Goal: Task Accomplishment & Management: Complete application form

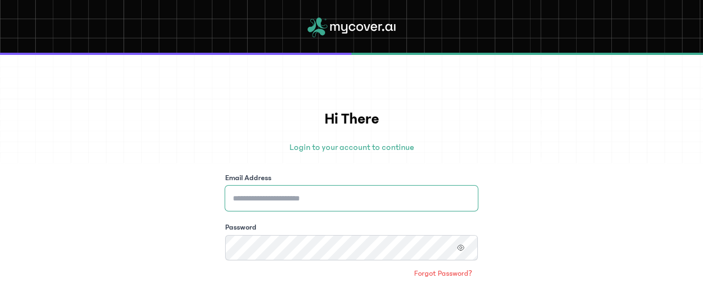
type input "**********"
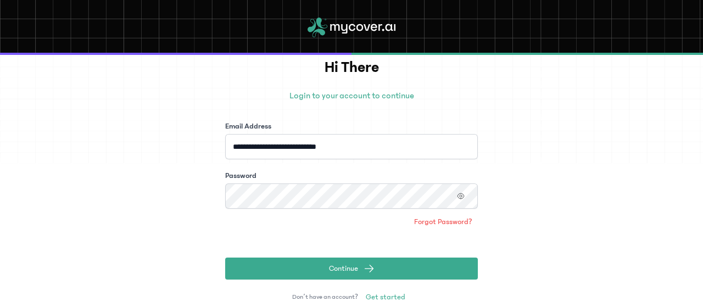
scroll to position [72, 0]
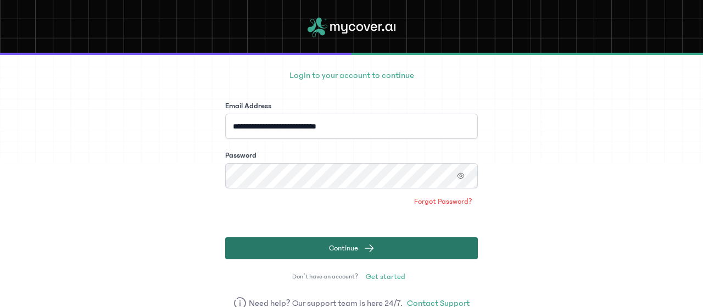
click at [457, 243] on button "Continue" at bounding box center [351, 248] width 252 height 22
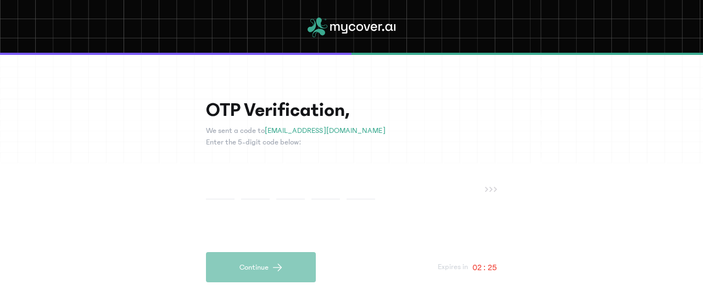
type input "*"
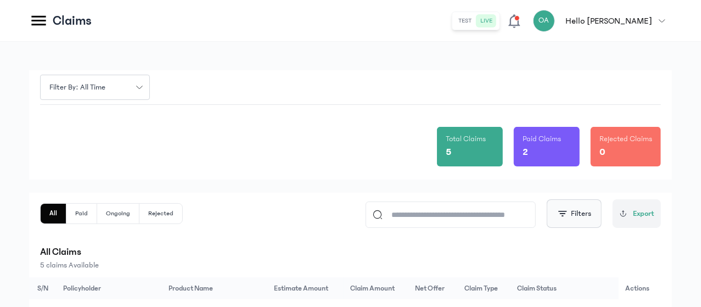
click at [571, 209] on button "Filters" at bounding box center [574, 213] width 55 height 29
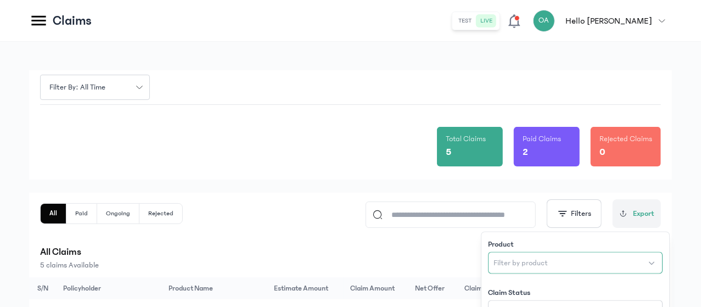
click at [652, 262] on button "Filter by product" at bounding box center [575, 263] width 175 height 22
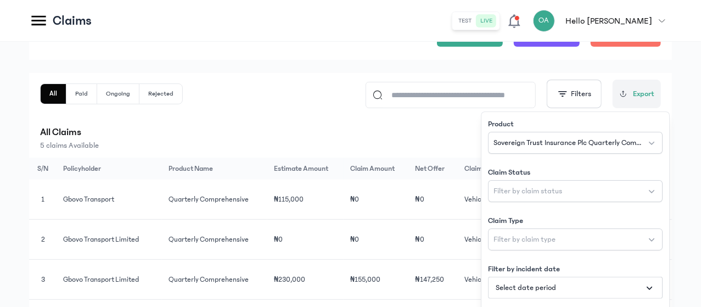
scroll to position [122, 0]
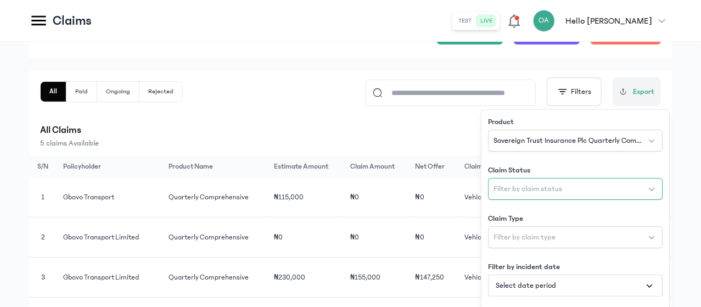
click at [635, 187] on button "Filter by claim status" at bounding box center [575, 189] width 175 height 22
click at [683, 87] on div "Filter by: all time Total Claims 5 Paid Claims 2 Rejected Claims 0 All Paid Ong…" at bounding box center [350, 169] width 701 height 499
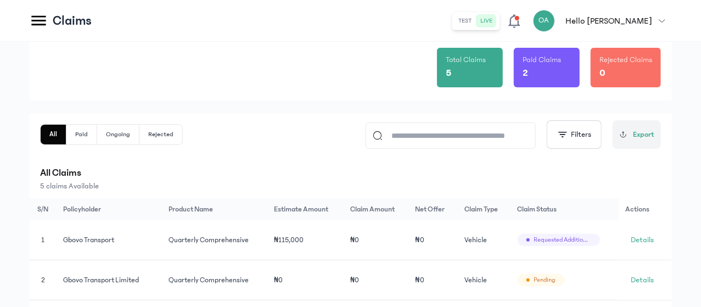
scroll to position [76, 0]
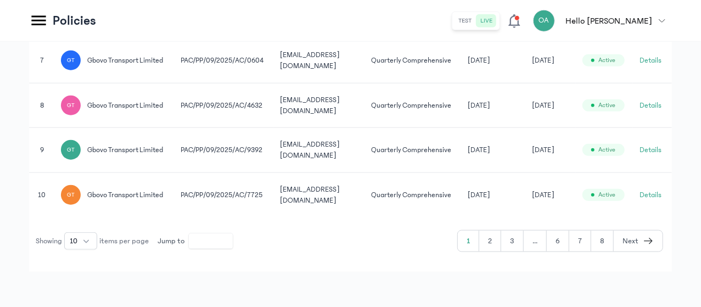
scroll to position [651, 0]
click at [518, 243] on button "3" at bounding box center [512, 241] width 23 height 21
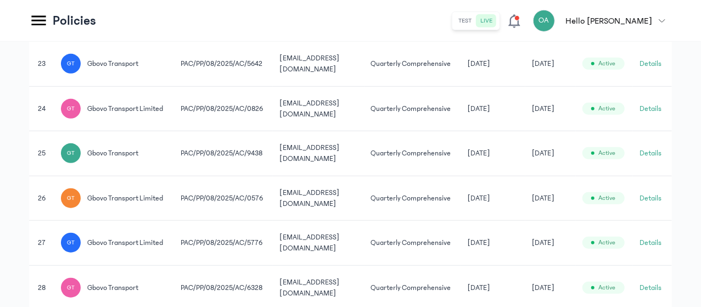
scroll to position [635, 0]
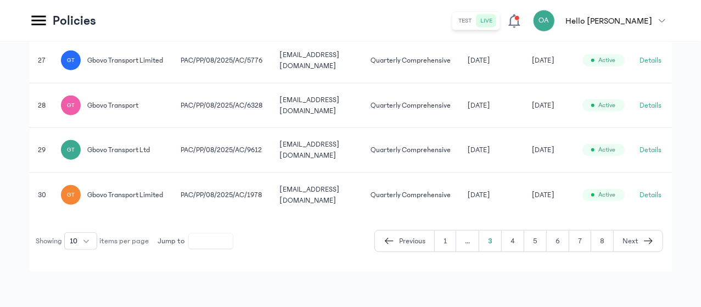
click at [518, 245] on button "4" at bounding box center [513, 241] width 23 height 21
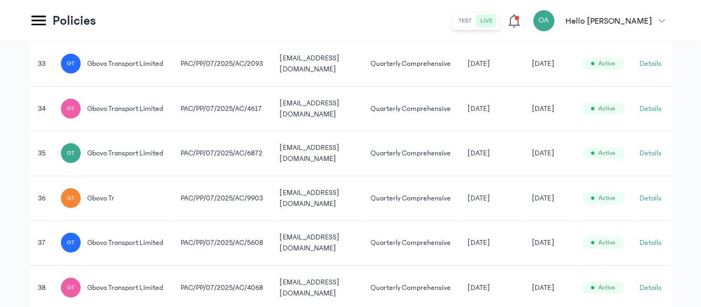
scroll to position [635, 0]
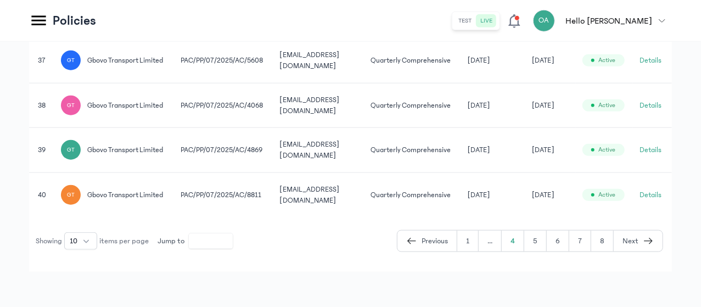
click at [540, 249] on button "5" at bounding box center [535, 241] width 23 height 21
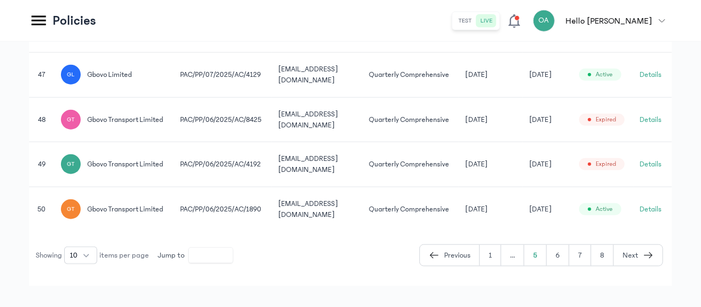
scroll to position [0, 85]
click at [648, 80] on button "Details" at bounding box center [651, 74] width 22 height 11
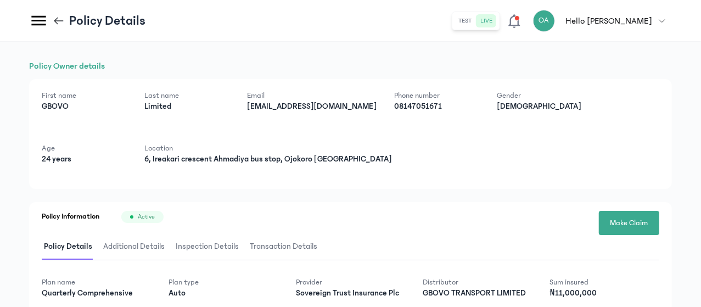
click at [701, 163] on html "MyCoverAi Get Started DASHBOARD Analytics ADMIN Sales Policies Claims Customers…" at bounding box center [350, 153] width 701 height 307
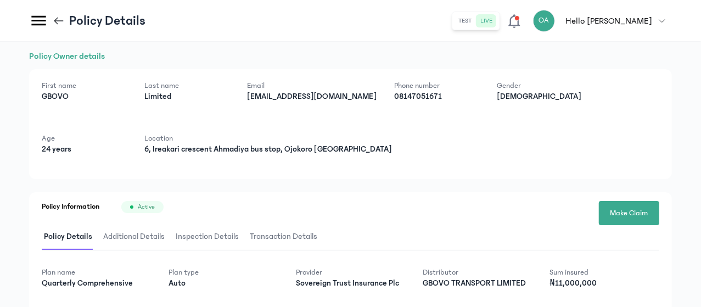
scroll to position [8, 0]
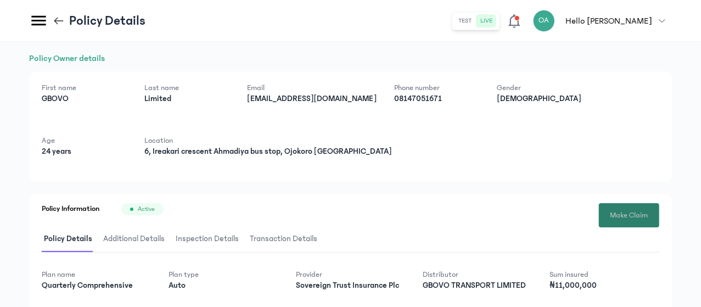
click at [636, 210] on span "Make Claim" at bounding box center [629, 216] width 38 height 12
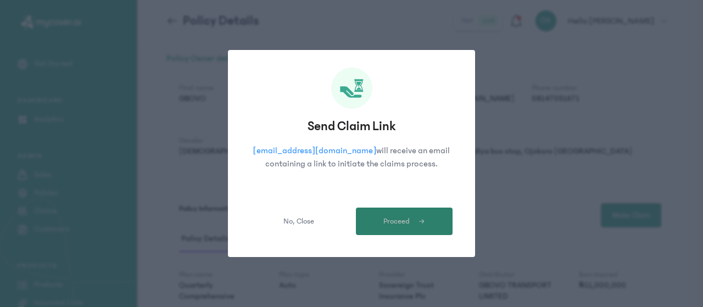
click at [415, 220] on span "submit" at bounding box center [416, 221] width 15 height 10
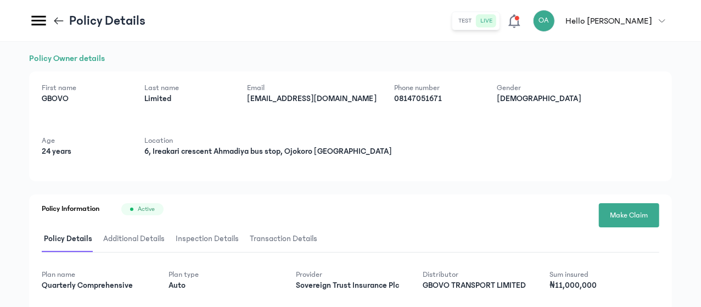
click at [65, 17] on icon at bounding box center [59, 21] width 12 height 12
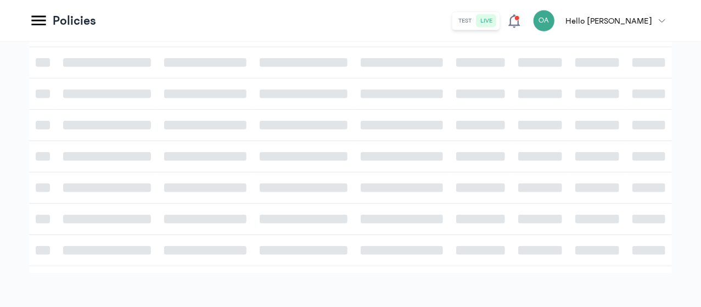
scroll to position [358, 0]
